Goal: Task Accomplishment & Management: Manage account settings

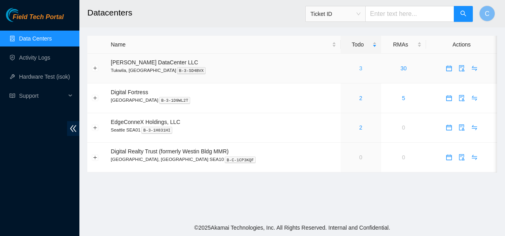
click at [359, 69] on link "3" at bounding box center [360, 68] width 3 height 6
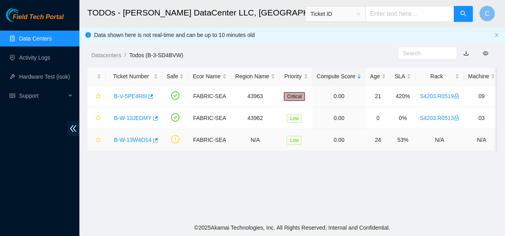
click at [138, 141] on link "B-W-13W4O14" at bounding box center [133, 140] width 38 height 6
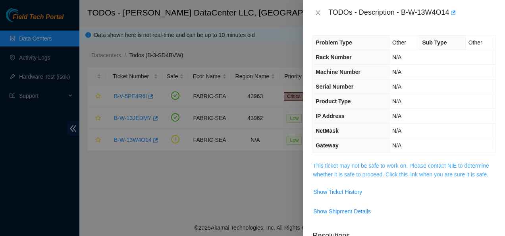
click at [319, 174] on link "This ticket may not be safe to work on. Please contact NIE to determine whether…" at bounding box center [401, 169] width 176 height 15
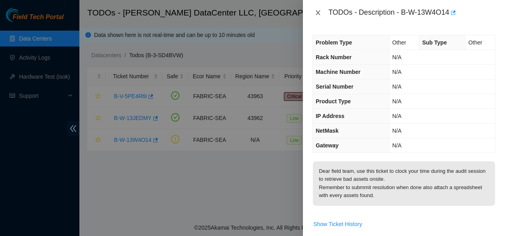
click at [316, 12] on icon "close" at bounding box center [318, 13] width 6 height 6
